Goal: Task Accomplishment & Management: Complete application form

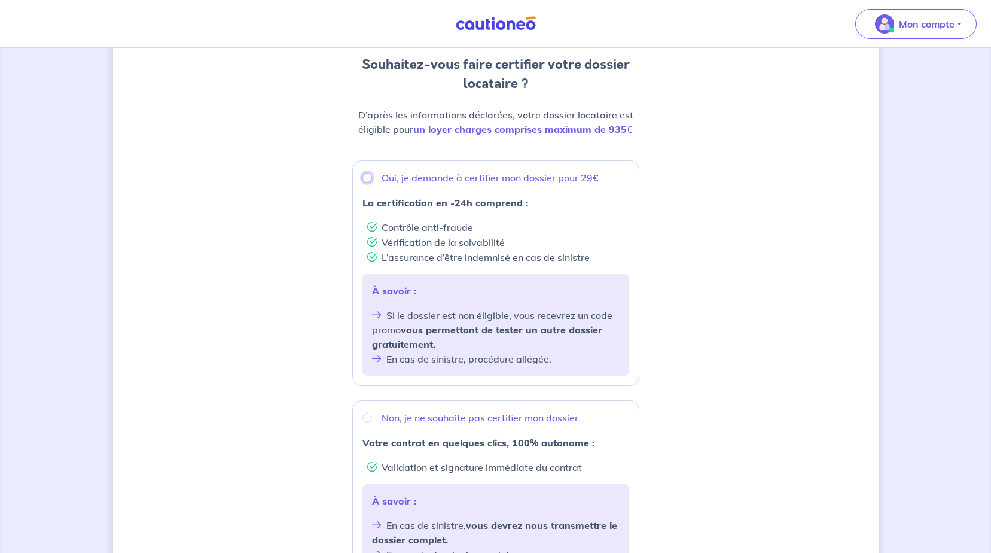
click at [365, 178] on input "Oui, je demande à certifier mon dossier pour 29€" at bounding box center [368, 178] width 10 height 10
radio input "true"
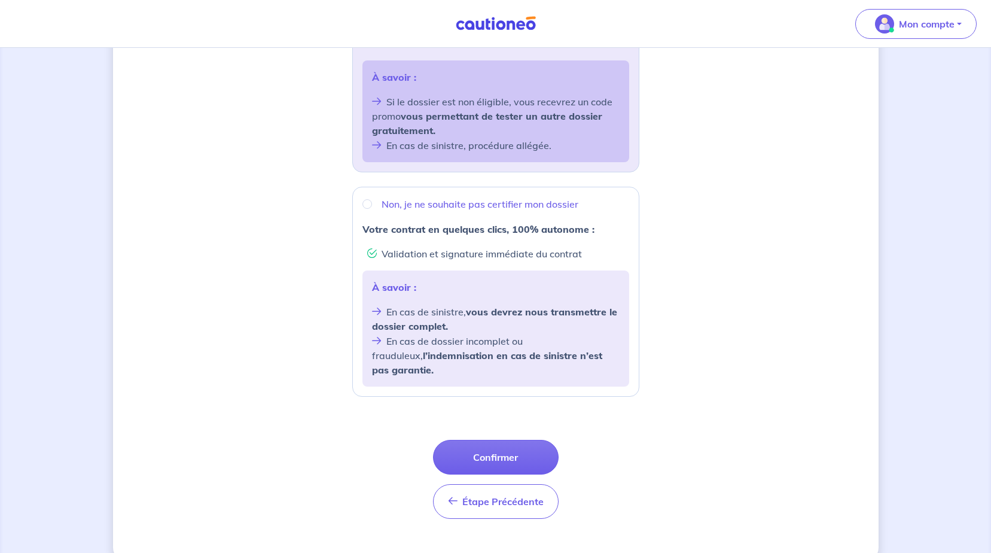
scroll to position [342, 0]
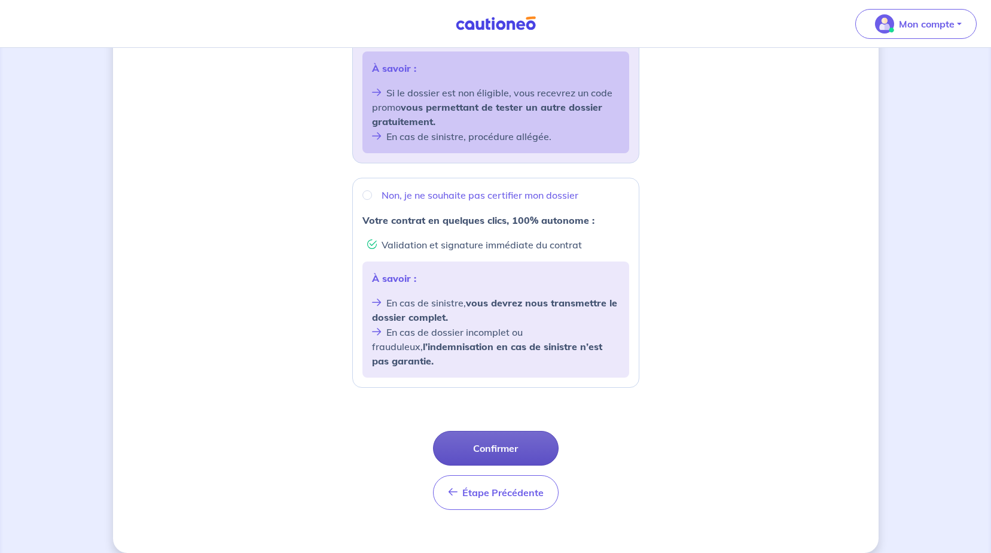
click at [498, 434] on button "Confirmer" at bounding box center [496, 448] width 126 height 35
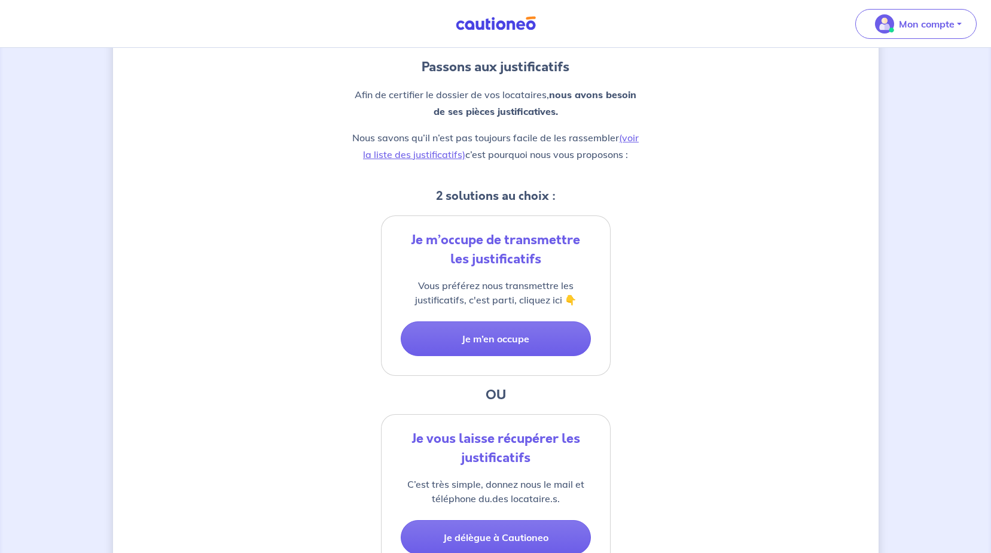
scroll to position [60, 0]
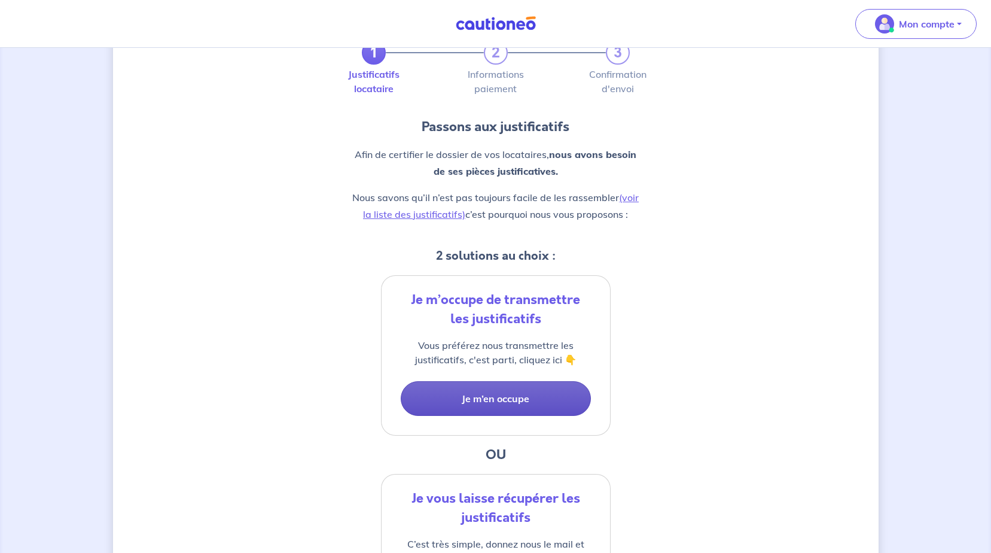
click at [505, 396] on button "Je m’en occupe" at bounding box center [496, 398] width 190 height 35
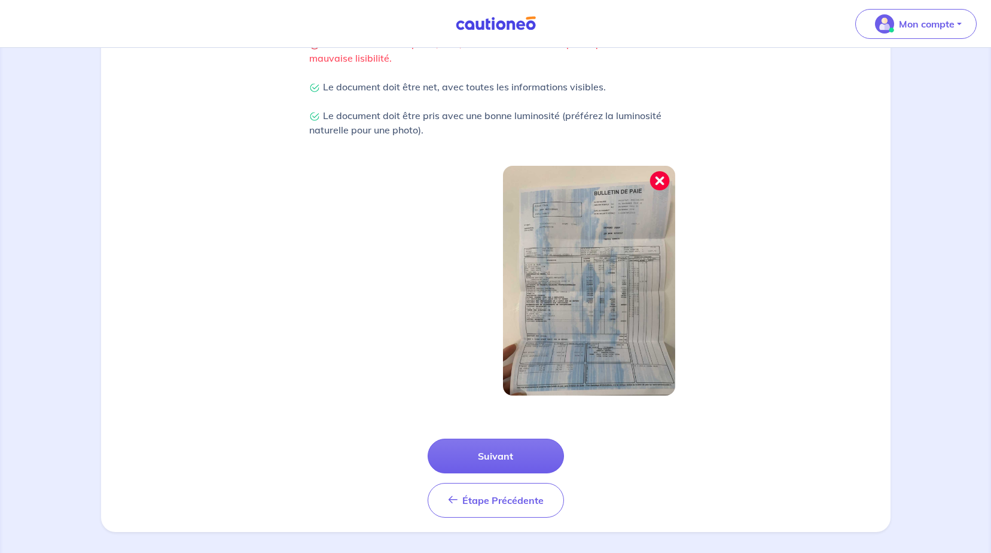
scroll to position [304, 0]
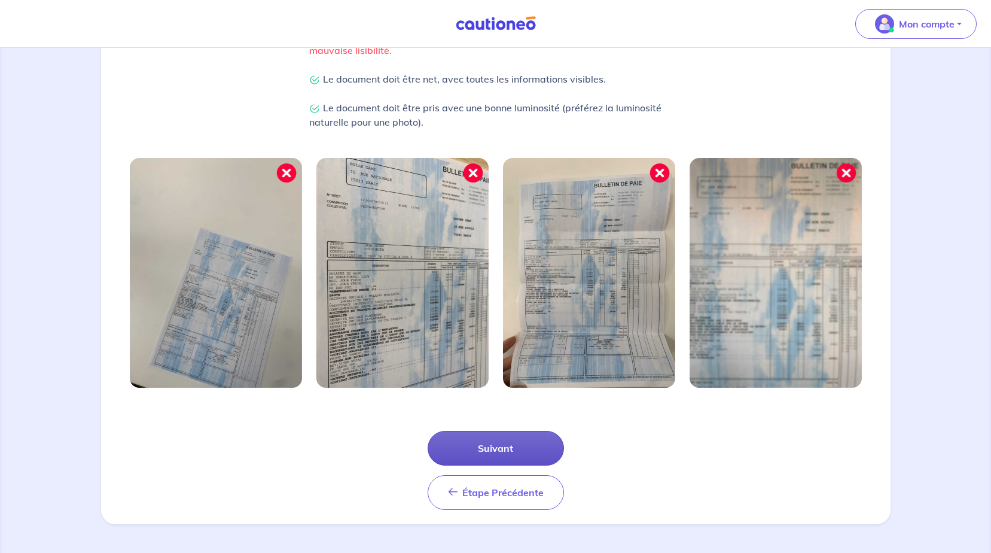
click at [487, 448] on button "Suivant" at bounding box center [496, 448] width 136 height 35
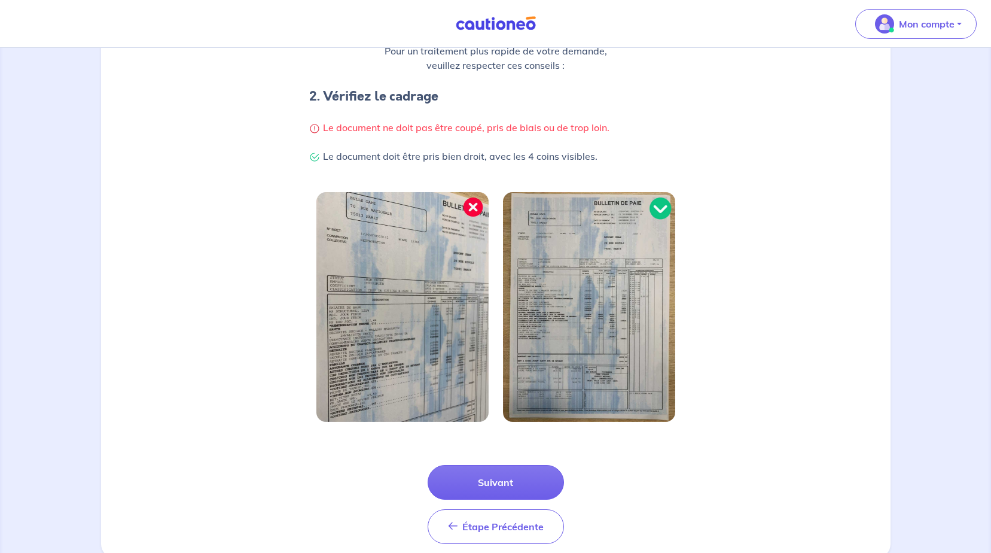
scroll to position [239, 0]
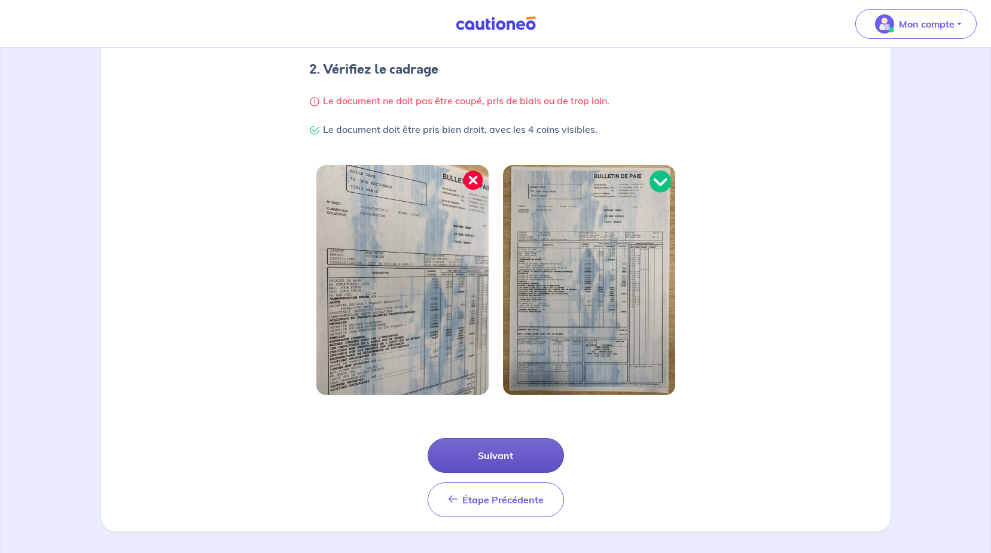
click at [514, 451] on button "Suivant" at bounding box center [496, 455] width 136 height 35
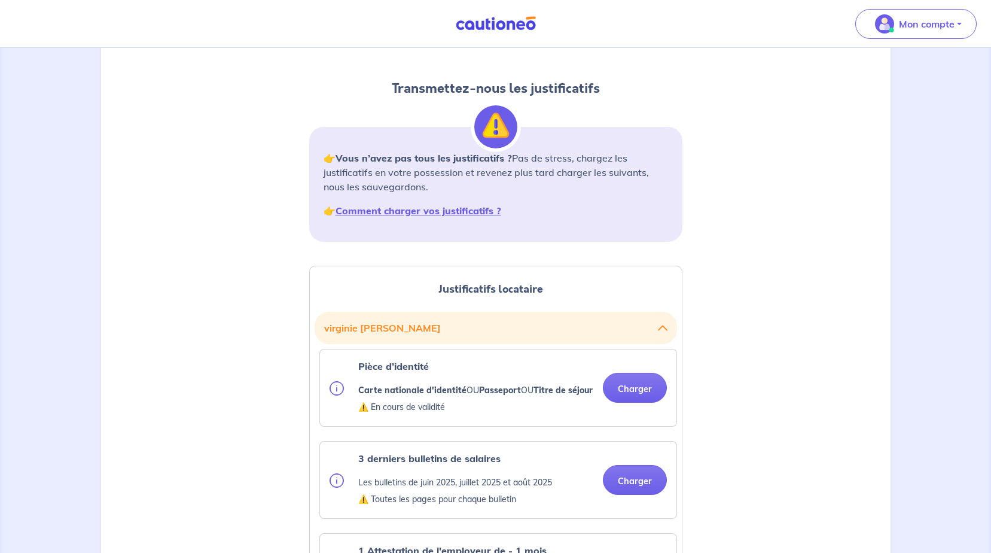
scroll to position [120, 0]
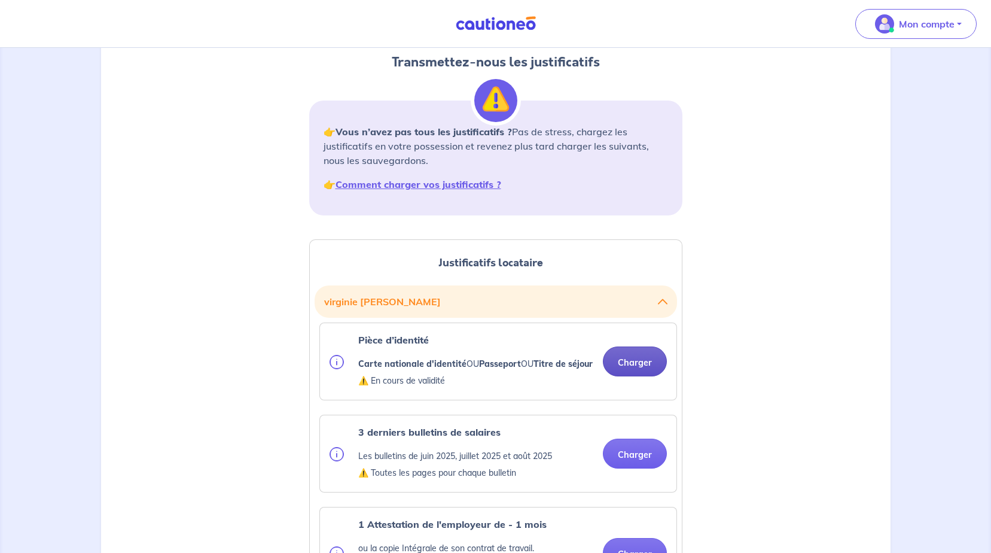
click at [616, 370] on button "Charger" at bounding box center [635, 361] width 64 height 30
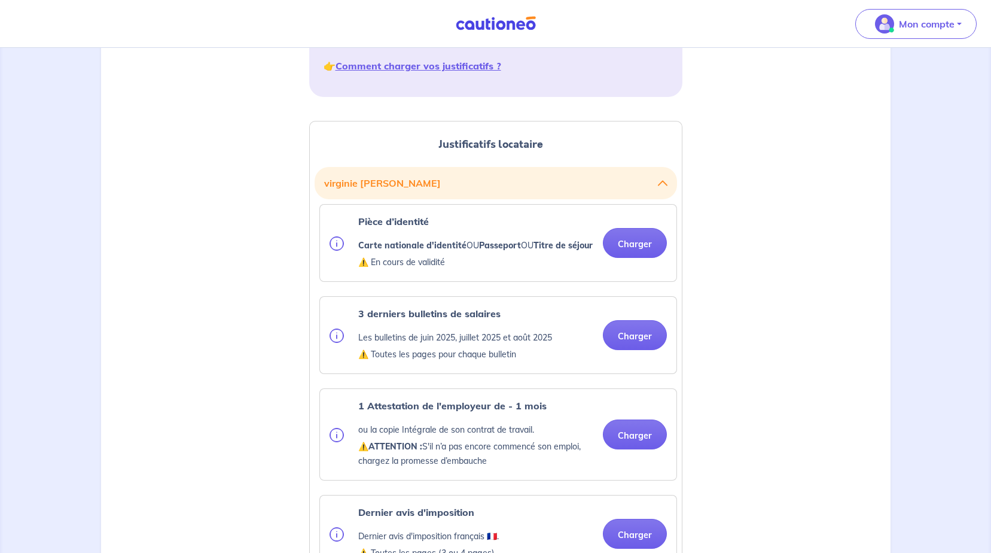
scroll to position [239, 0]
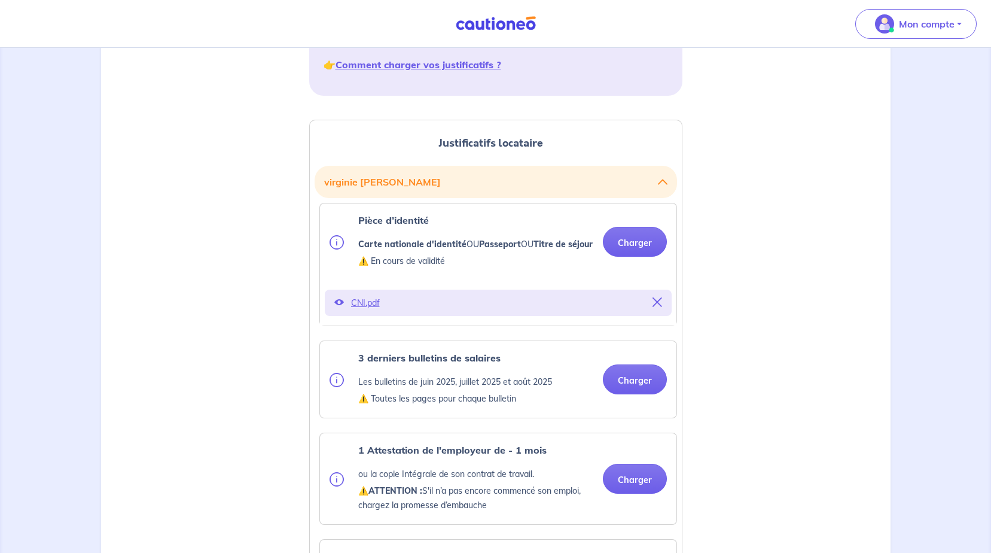
click at [623, 394] on button "Charger" at bounding box center [635, 379] width 64 height 30
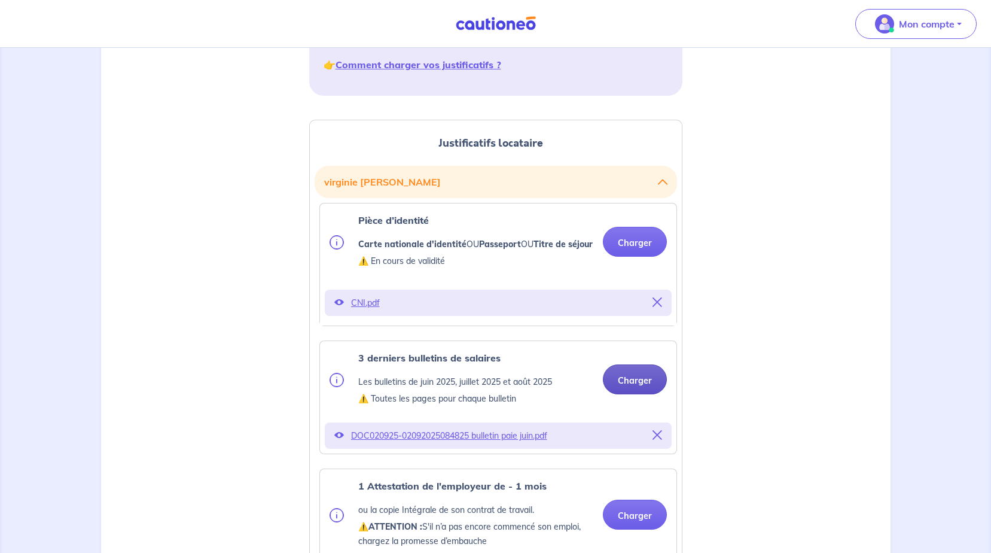
click at [619, 394] on button "Charger" at bounding box center [635, 379] width 64 height 30
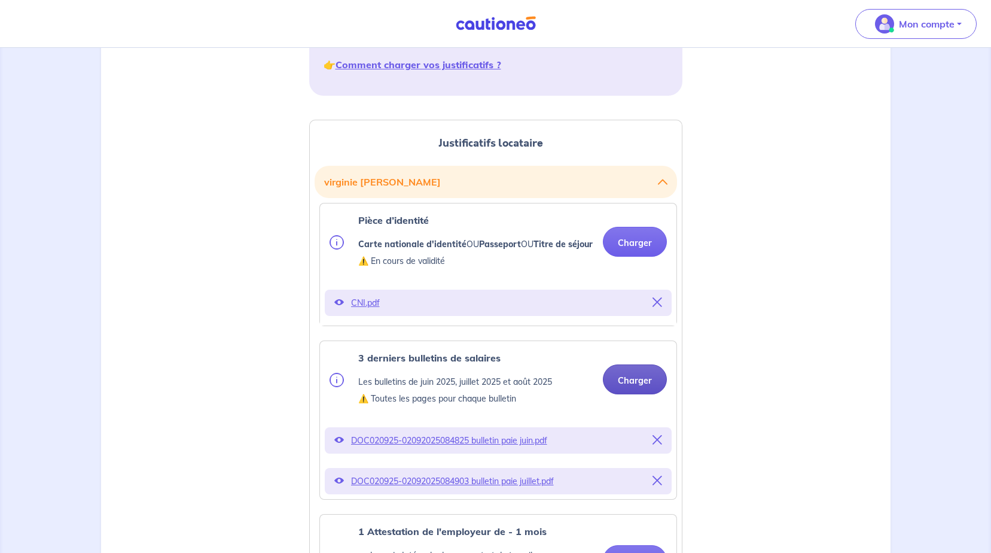
click at [647, 387] on button "Charger" at bounding box center [635, 379] width 64 height 30
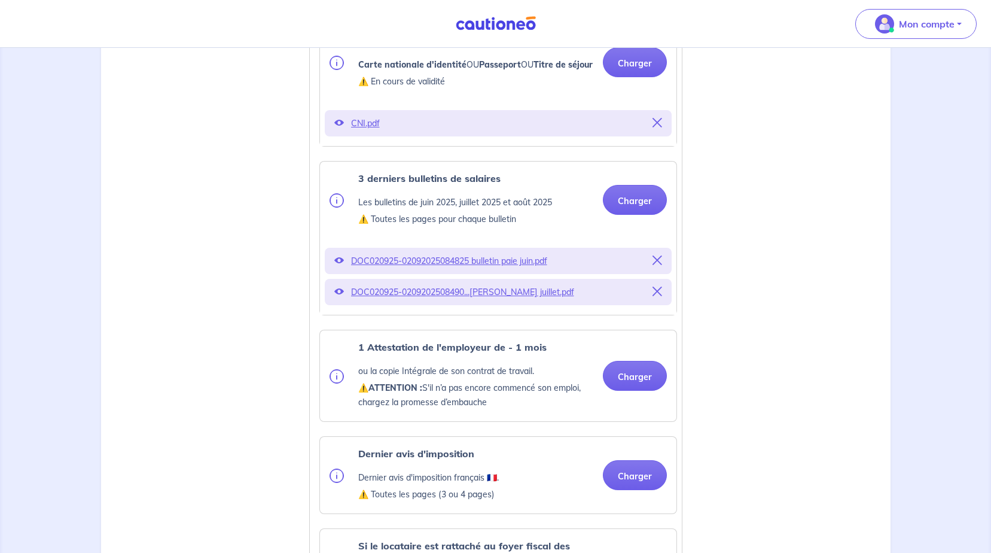
scroll to position [479, 0]
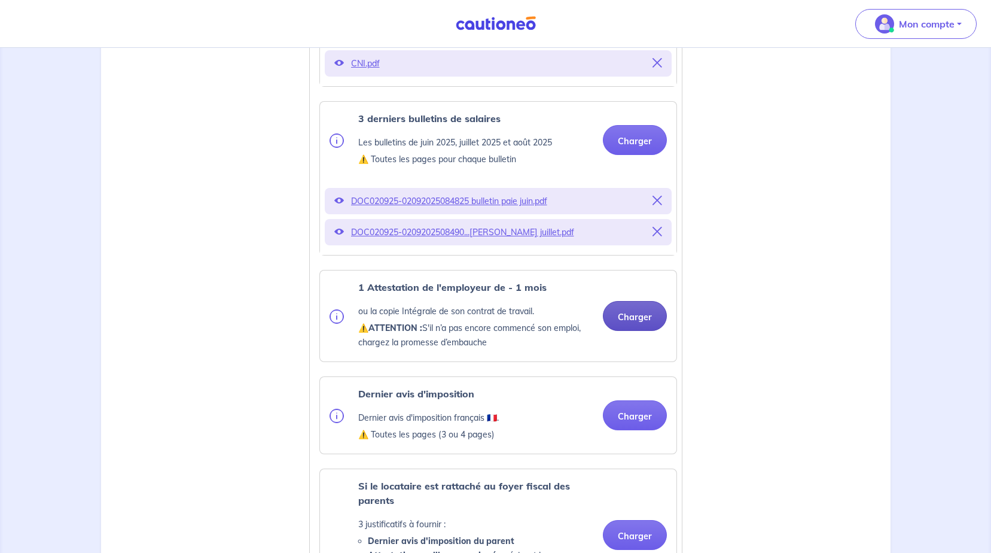
click at [613, 331] on button "Charger" at bounding box center [635, 316] width 64 height 30
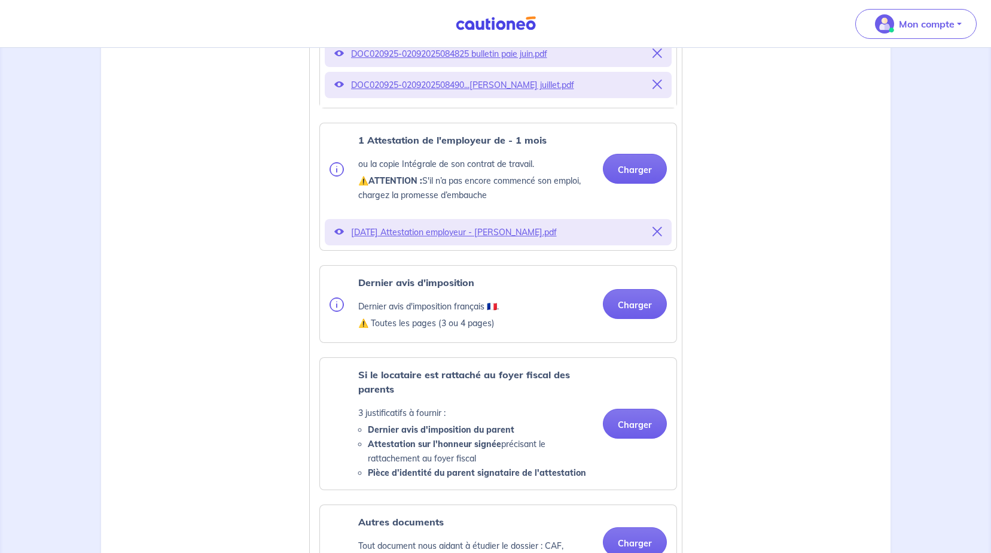
scroll to position [658, 0]
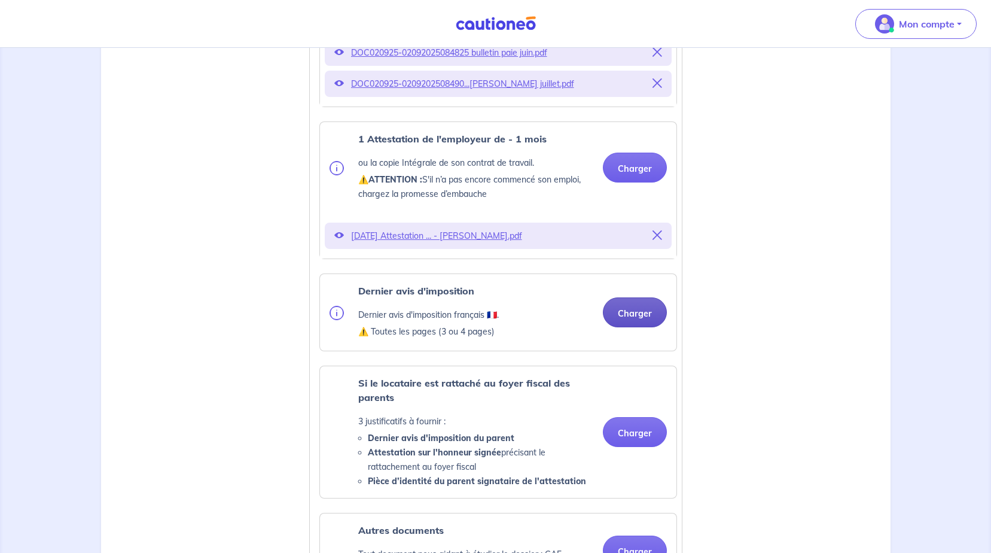
click at [626, 283] on ul "Pièce d’identité Carte nationale d'identité OU Passeport OU Titre de séjour ⚠️ …" at bounding box center [496, 267] width 363 height 966
click at [625, 327] on button "Charger" at bounding box center [635, 312] width 64 height 30
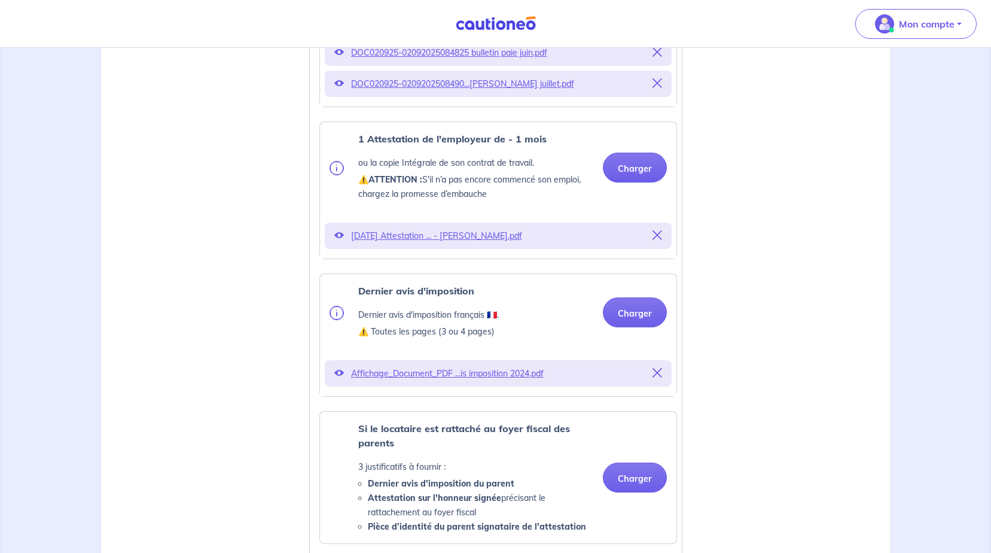
scroll to position [718, 0]
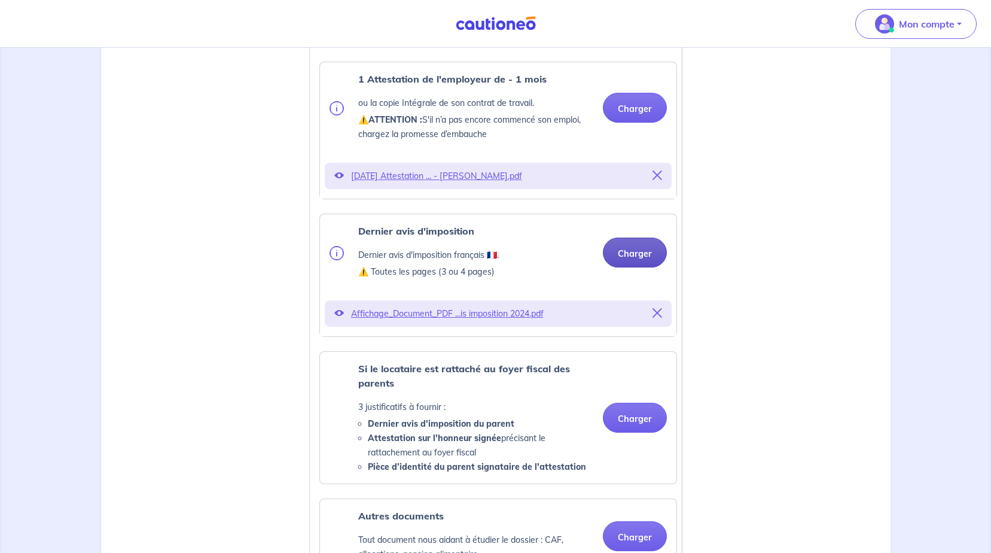
click at [616, 267] on button "Charger" at bounding box center [635, 253] width 64 height 30
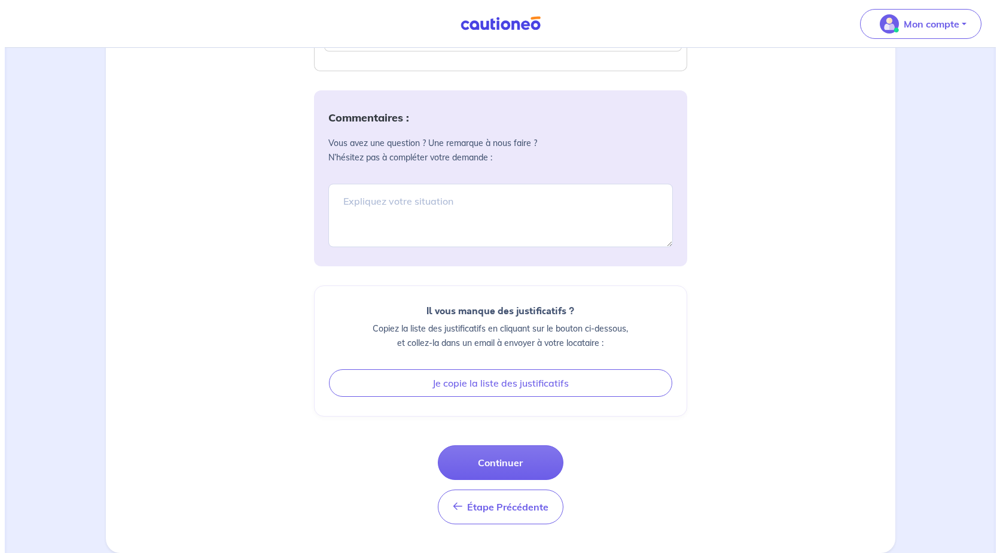
scroll to position [1447, 0]
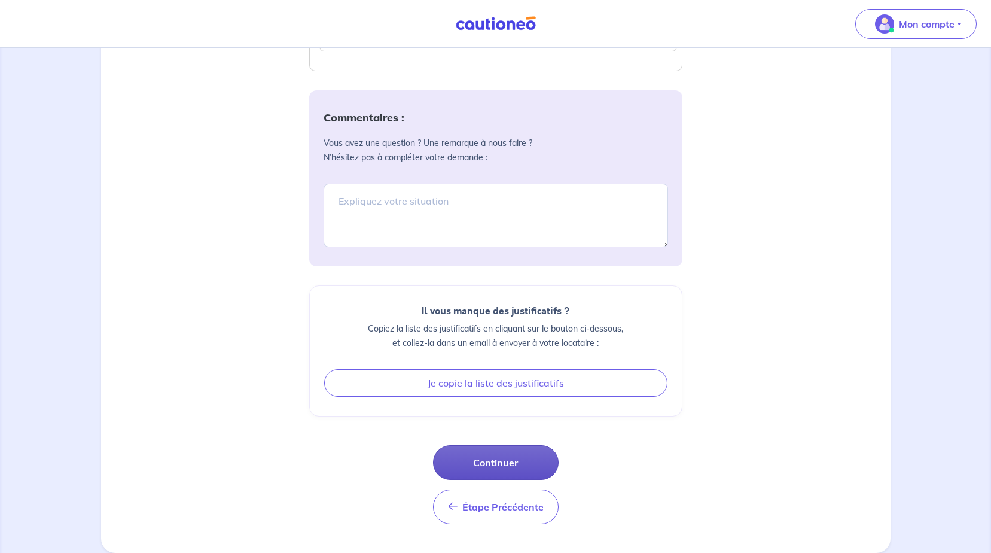
click at [500, 455] on button "Continuer" at bounding box center [496, 462] width 126 height 35
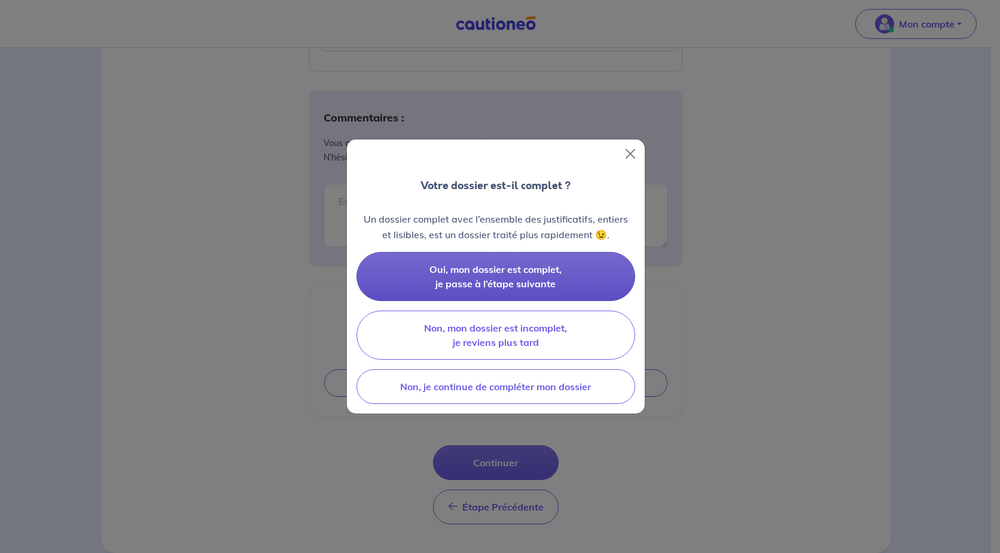
click at [489, 280] on span "Oui, mon dossier est complet, je passe à l’étape suivante" at bounding box center [496, 276] width 132 height 26
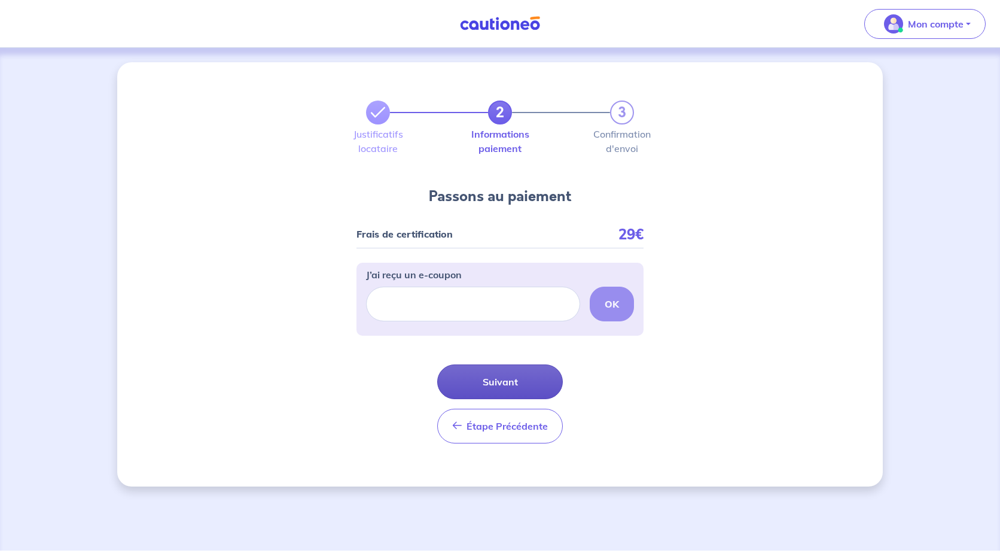
click at [500, 375] on button "Suivant" at bounding box center [500, 381] width 126 height 35
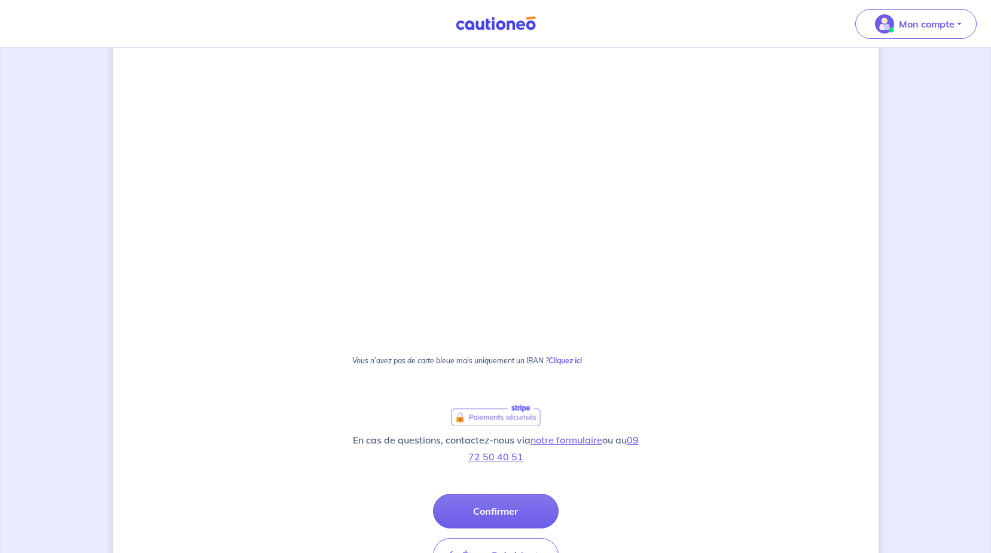
scroll to position [555, 0]
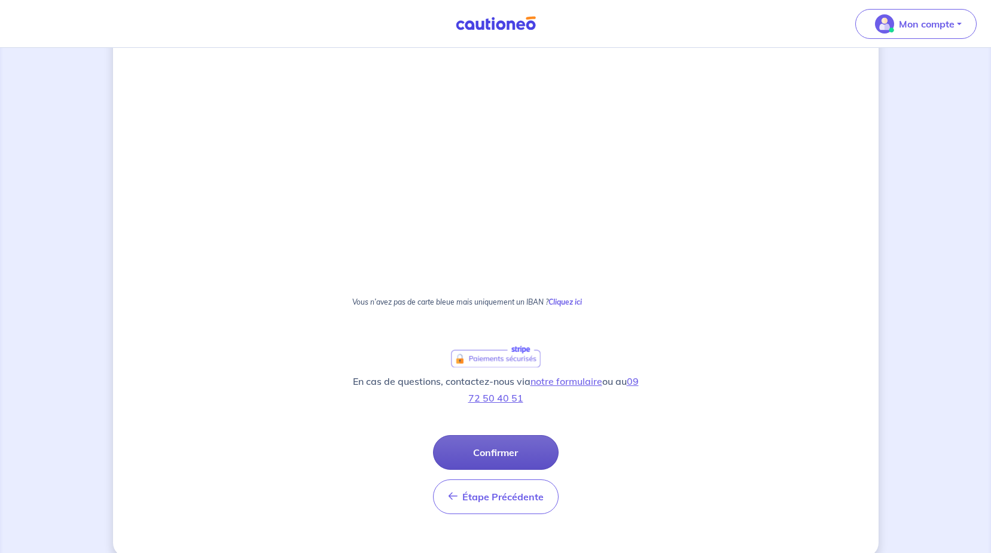
click at [477, 451] on button "Confirmer" at bounding box center [496, 452] width 126 height 35
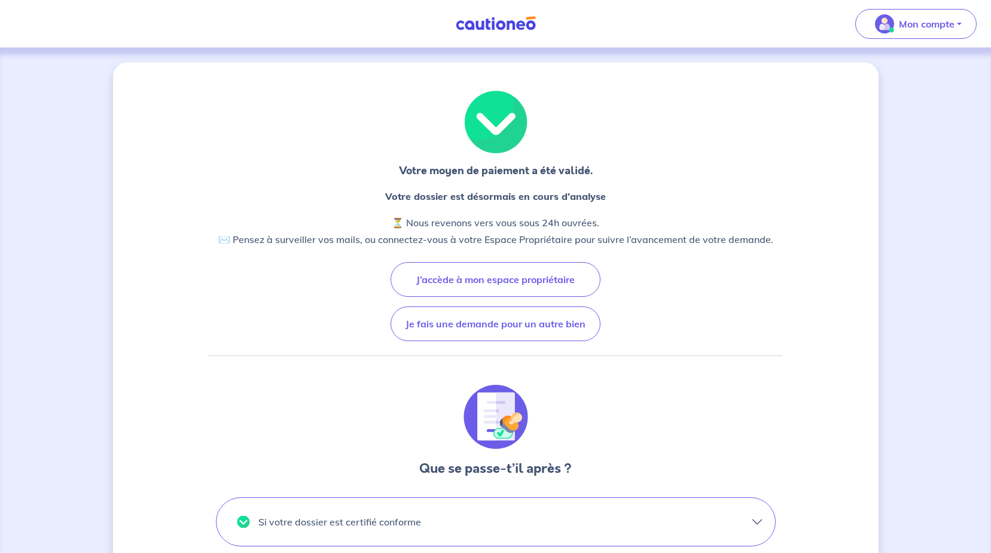
click at [640, 318] on div "Votre moyen de paiement a été validé. Votre dossier est désormais en cours d’an…" at bounding box center [496, 447] width 574 height 712
